Goal: Task Accomplishment & Management: Complete application form

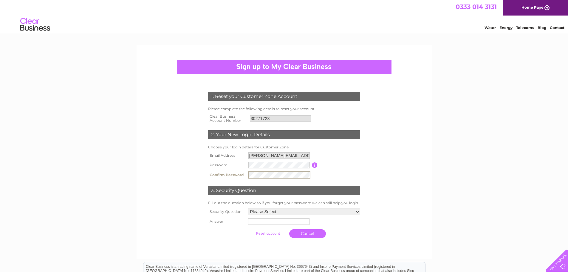
click at [169, 176] on form "1. Reset your Customer Zone Account Please complete the following details to re…" at bounding box center [284, 166] width 284 height 173
click at [205, 163] on div "1. Reset your Customer Zone Account Please complete the following details to re…" at bounding box center [284, 163] width 180 height 155
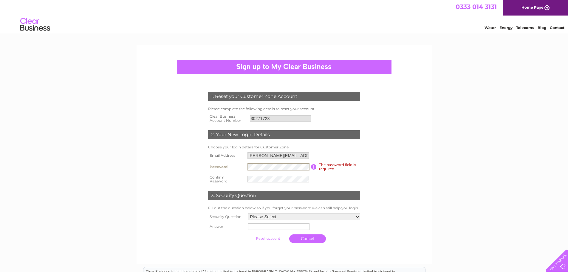
click at [103, 141] on div "1. Reset your Customer Zone Account Please complete the following details to re…" at bounding box center [284, 205] width 568 height 321
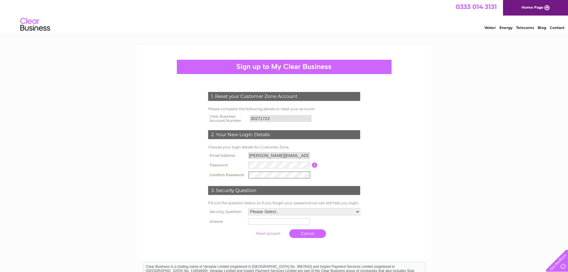
click at [95, 166] on div "1. Reset your Customer Zone Account Please complete the following details to re…" at bounding box center [284, 203] width 568 height 316
click at [267, 211] on select "Please Select.. In what town or city was your first job? In what town or city d…" at bounding box center [304, 210] width 112 height 7
select select "1"
click at [248, 208] on select "Please Select.. In what town or city was your first job? In what town or city d…" at bounding box center [304, 211] width 113 height 8
click at [273, 223] on input "text" at bounding box center [278, 221] width 61 height 7
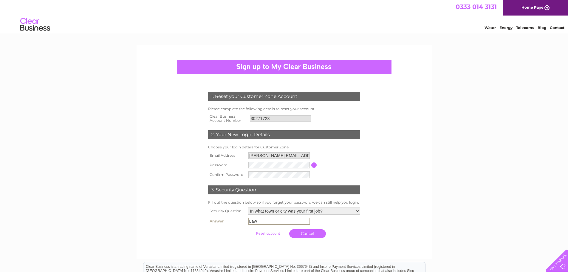
type input "Law"
click at [265, 232] on input "submit" at bounding box center [268, 233] width 37 height 8
